Goal: Task Accomplishment & Management: Complete application form

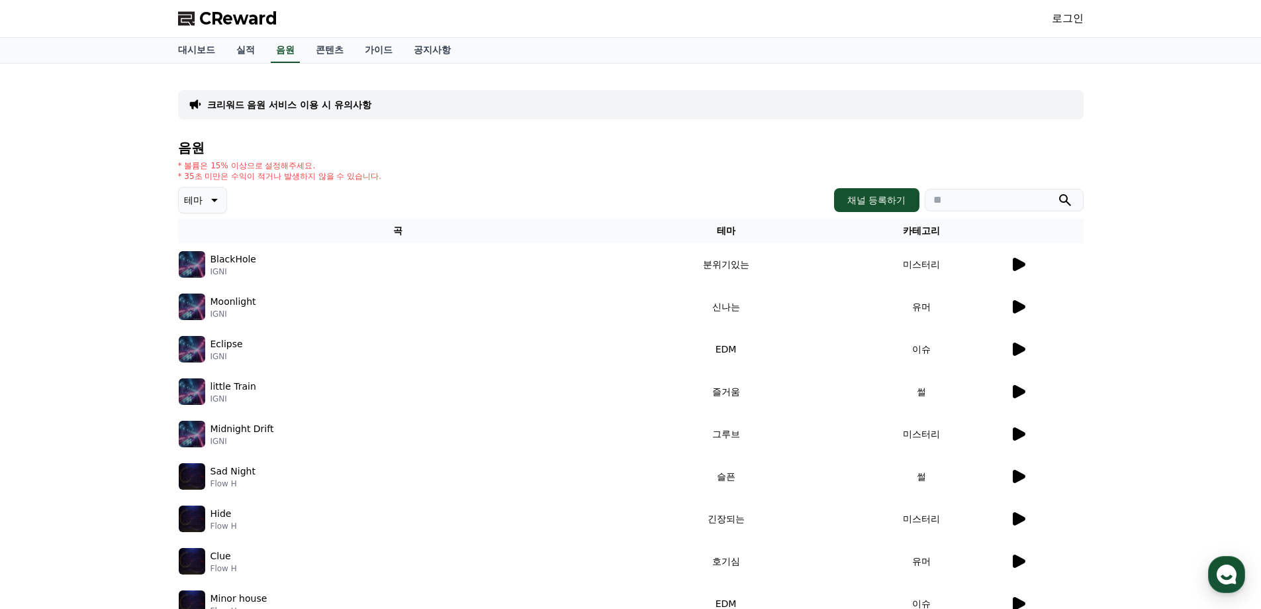
click at [1081, 19] on link "로그인" at bounding box center [1068, 19] width 32 height 16
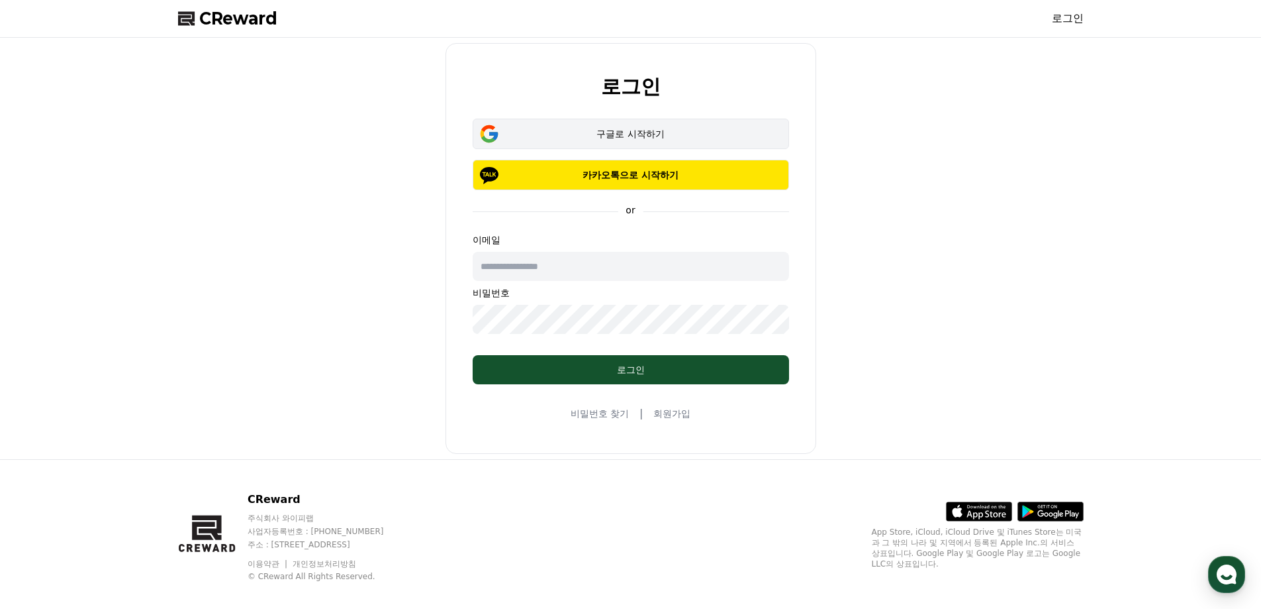
click at [603, 121] on button "구글로 시작하기" at bounding box center [631, 134] width 317 height 30
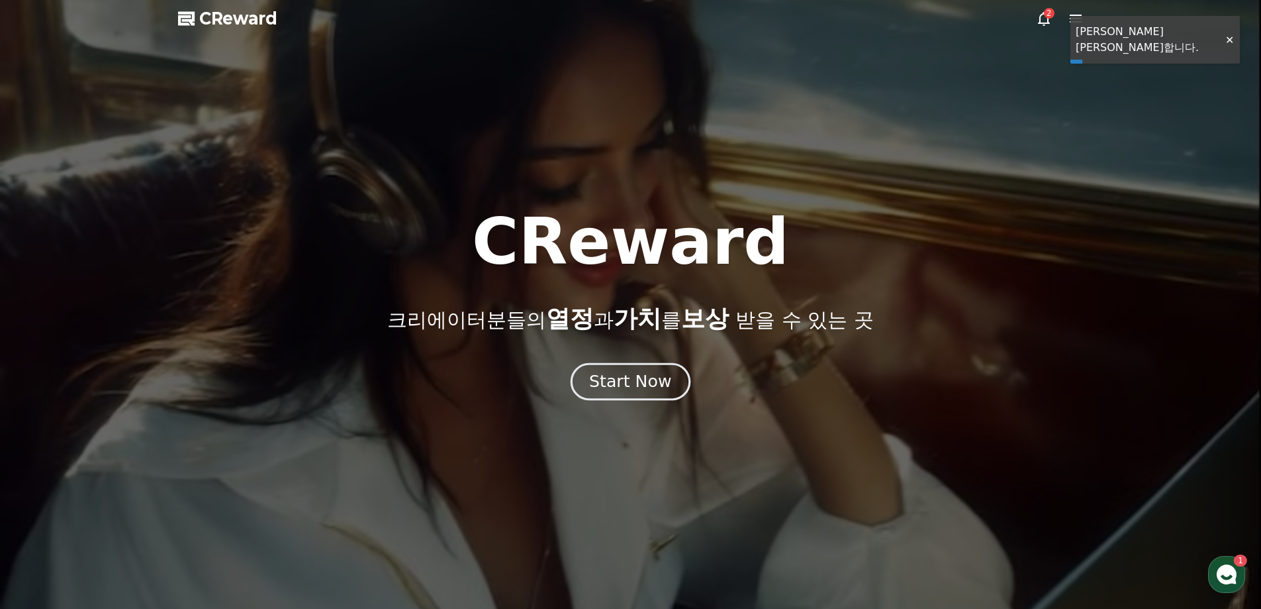
click at [646, 383] on div "Start Now" at bounding box center [630, 381] width 82 height 23
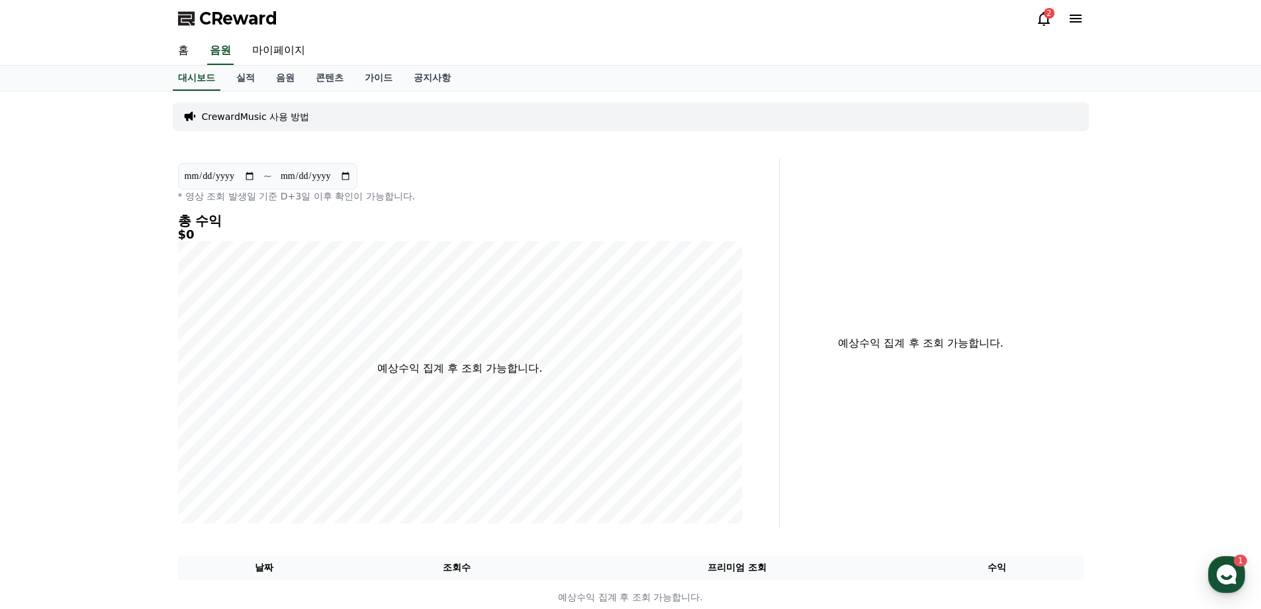
drag, startPoint x: 1064, startPoint y: 24, endPoint x: 1071, endPoint y: 23, distance: 7.5
click at [1065, 24] on div "2" at bounding box center [1060, 19] width 48 height 16
click at [1072, 23] on icon at bounding box center [1076, 19] width 12 height 8
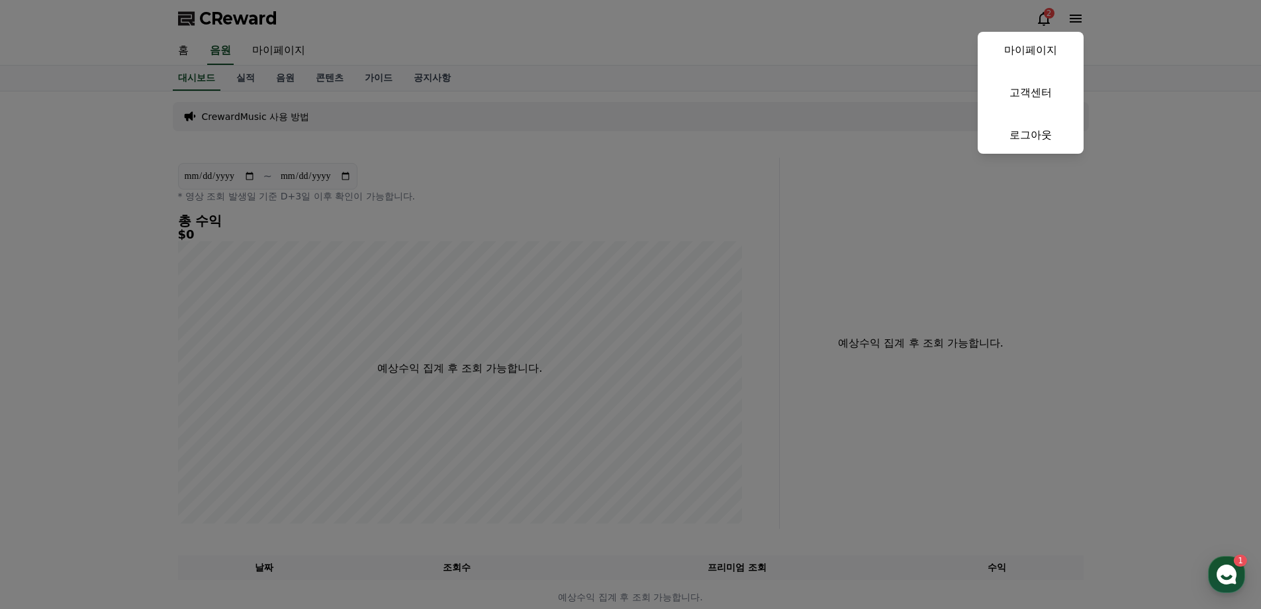
click at [679, 85] on button "close" at bounding box center [630, 304] width 1261 height 609
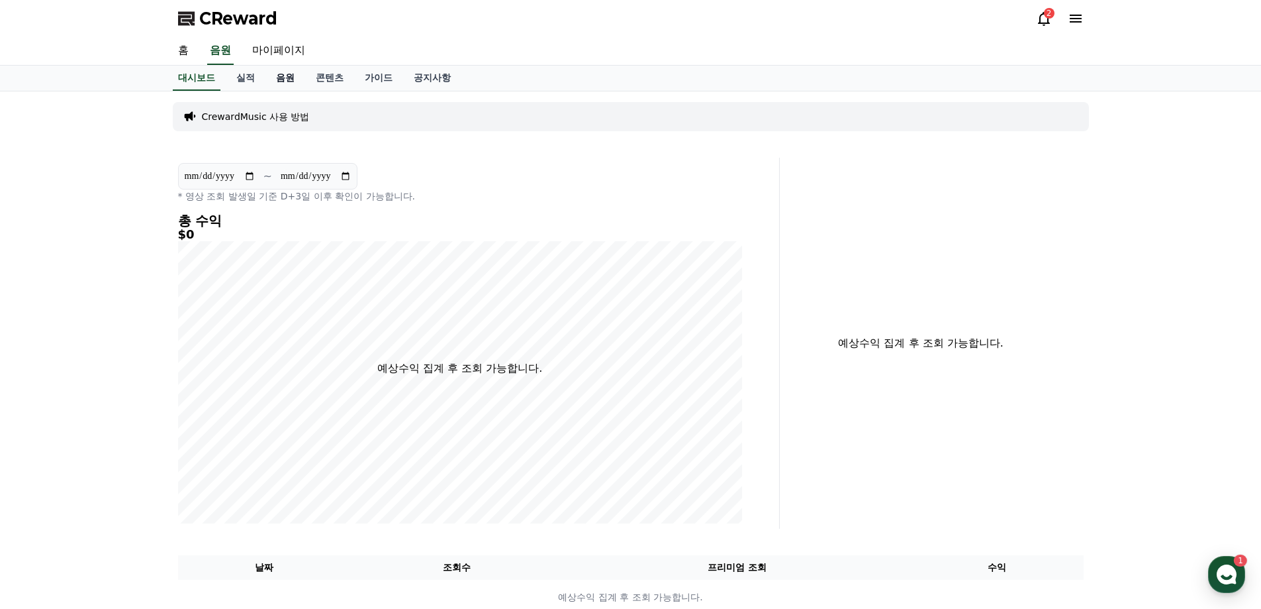
click at [277, 77] on link "음원" at bounding box center [286, 78] width 40 height 25
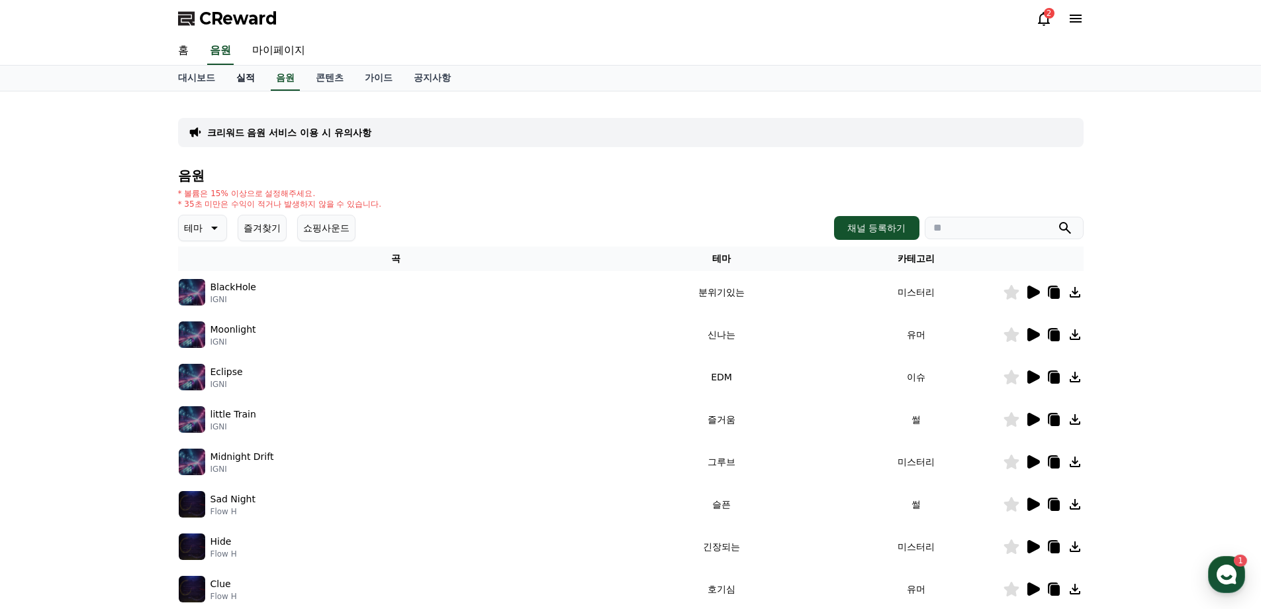
click at [254, 79] on link "실적" at bounding box center [246, 78] width 40 height 25
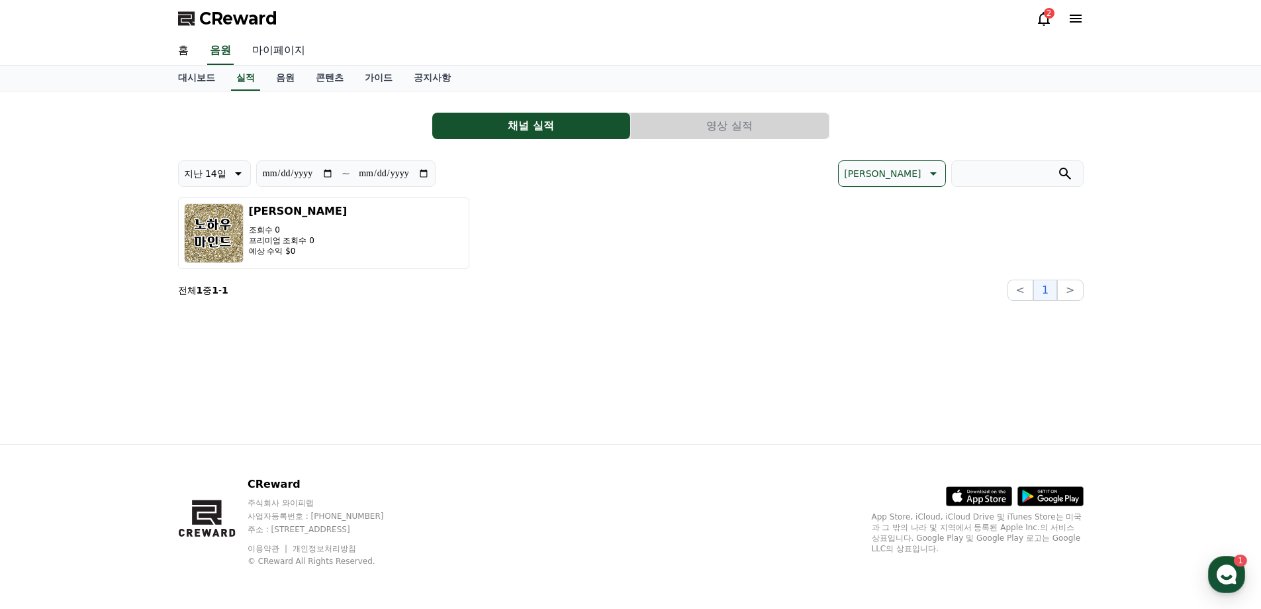
click at [288, 58] on link "마이페이지" at bounding box center [279, 51] width 74 height 28
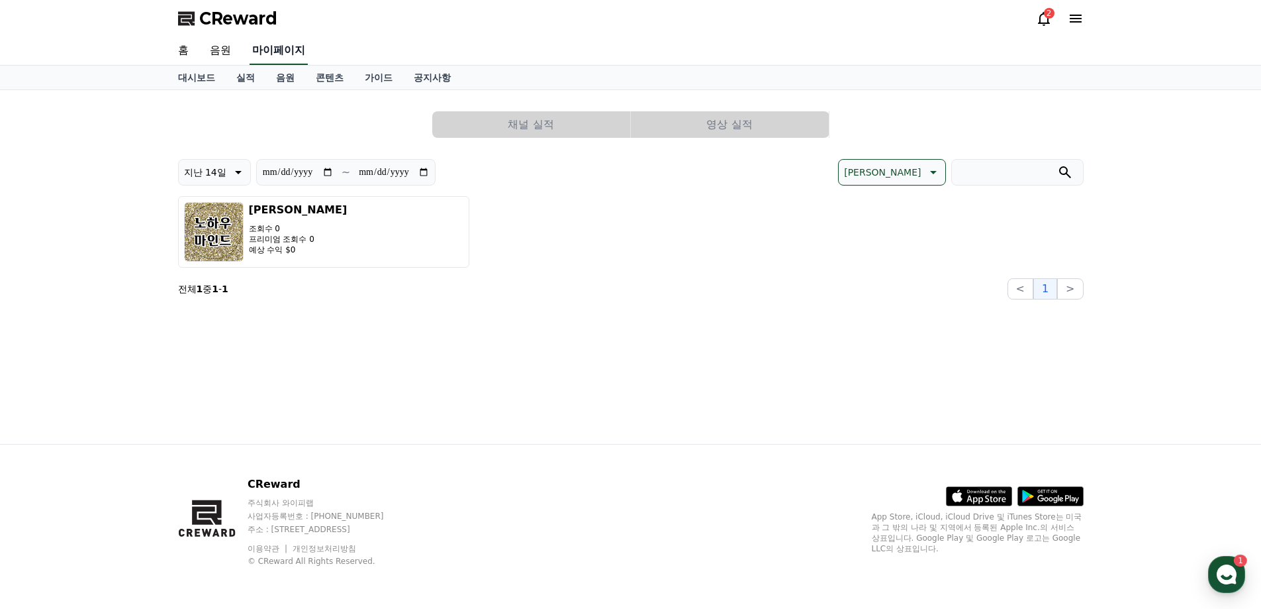
select select "**********"
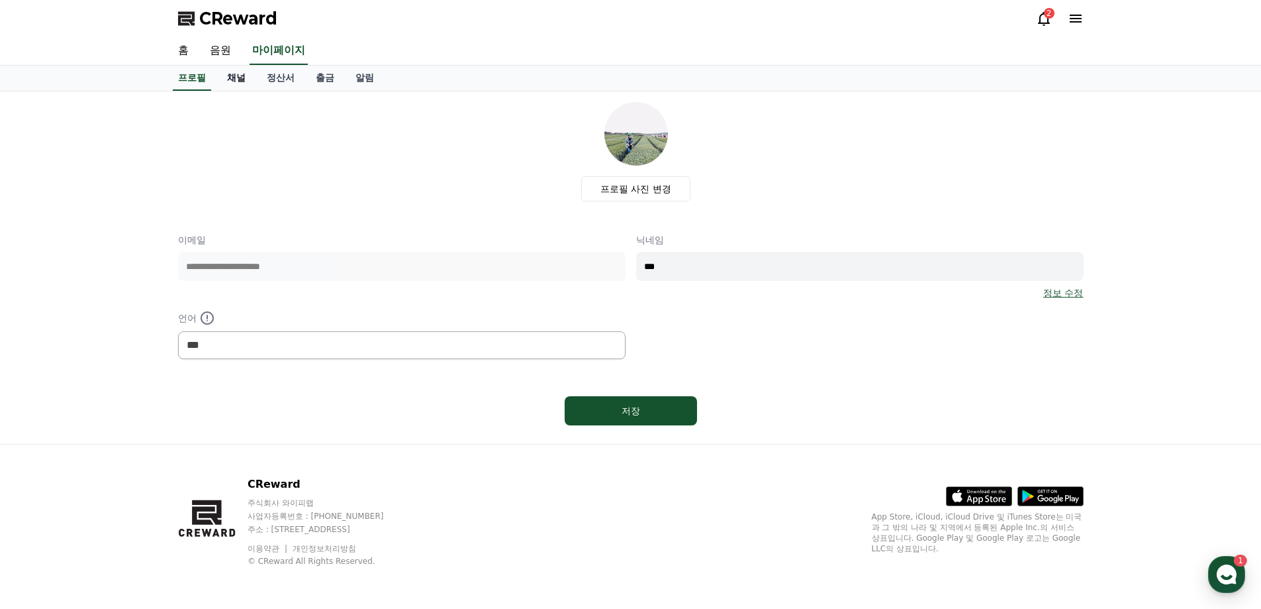
click at [239, 78] on link "채널" at bounding box center [237, 78] width 40 height 25
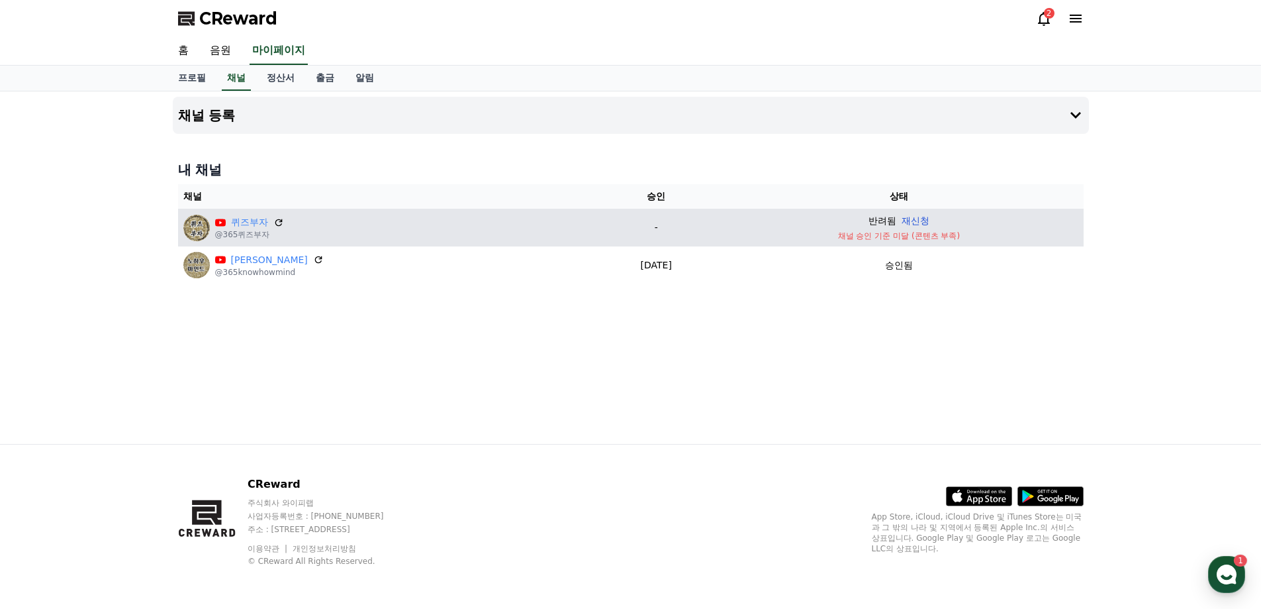
click at [912, 223] on button "재신청" at bounding box center [916, 221] width 28 height 14
